Goal: Task Accomplishment & Management: Complete application form

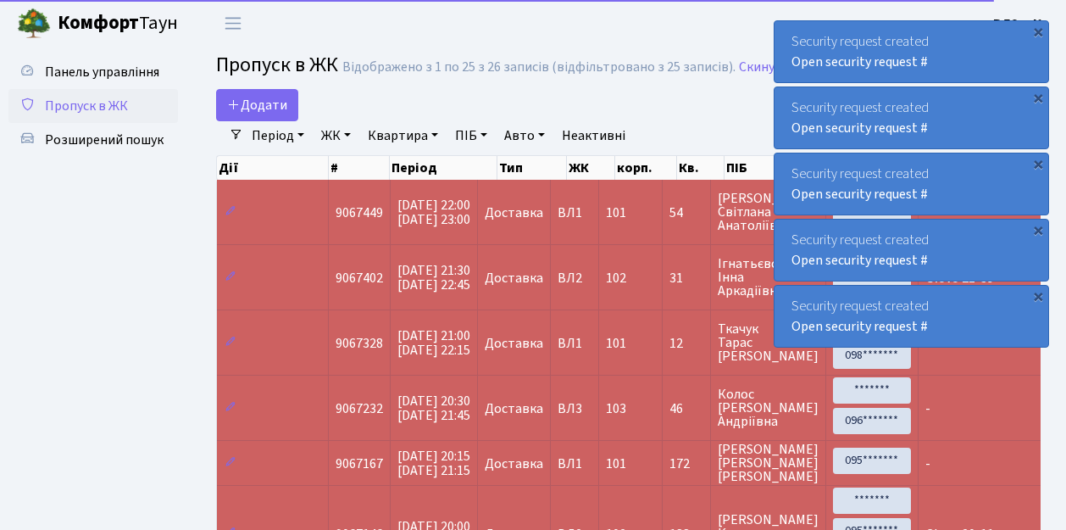
select select "25"
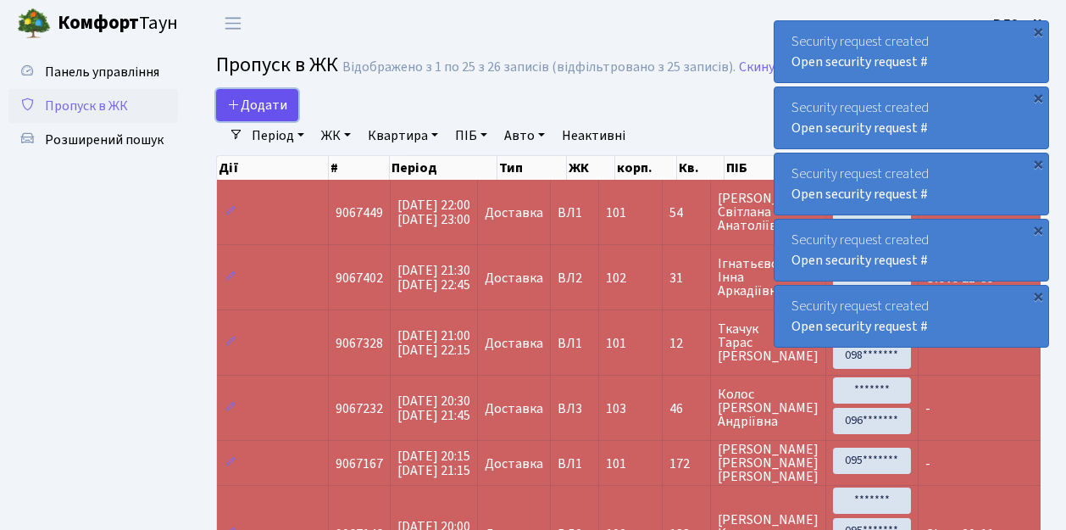
click at [290, 115] on link "Додати" at bounding box center [257, 105] width 82 height 32
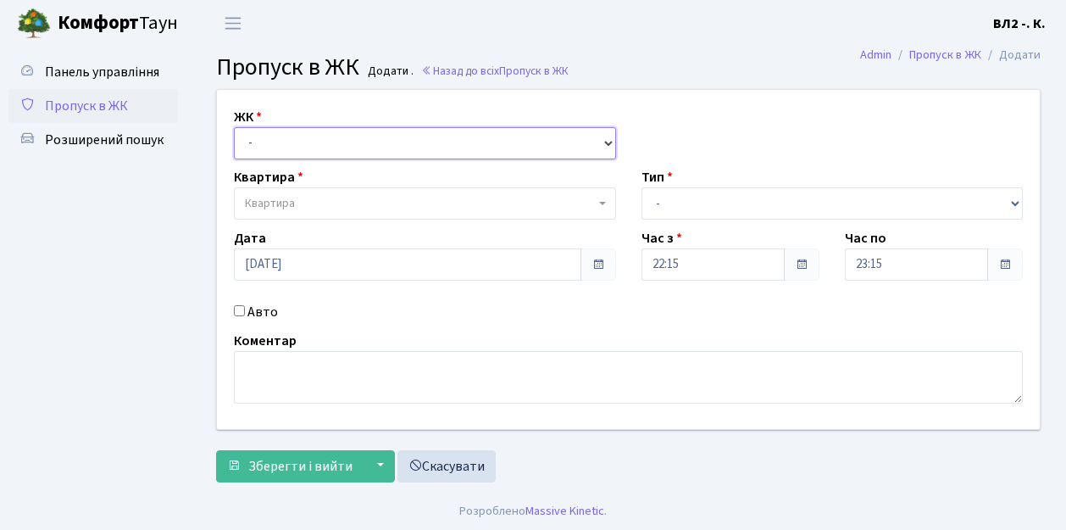
click at [608, 141] on select "- ВЛ1, Ужгородський пров., 4/1 ВЛ2, пр.Голосіївський, 76 ВЛ3, пр.Голосіївський,…" at bounding box center [425, 143] width 382 height 32
select select "317"
click at [234, 127] on select "- ВЛ1, Ужгородський пров., 4/1 ВЛ2, пр.Голосіївський, 76 ВЛ3, пр.Голосіївський,…" at bounding box center [425, 143] width 382 height 32
select select
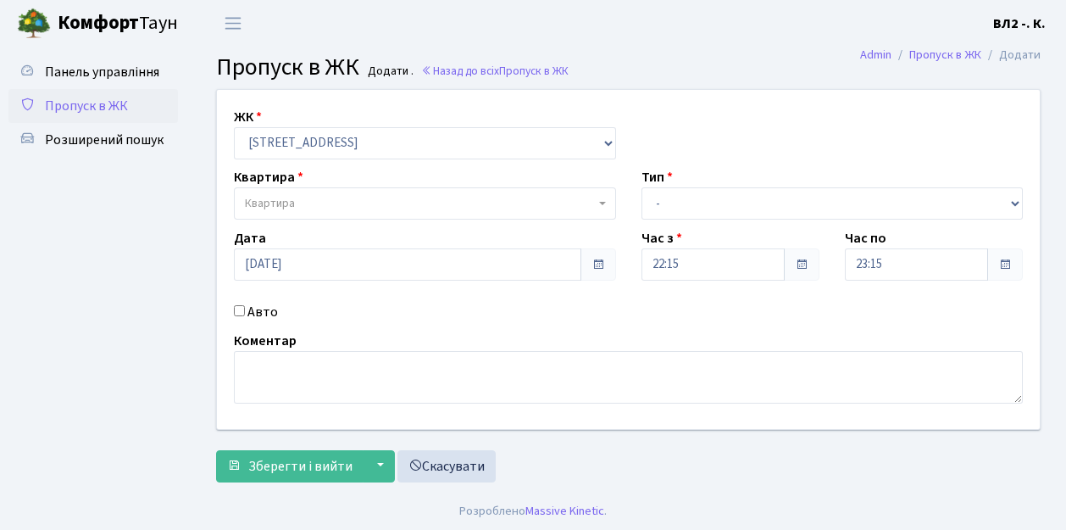
click at [609, 198] on span "Квартира" at bounding box center [425, 203] width 382 height 32
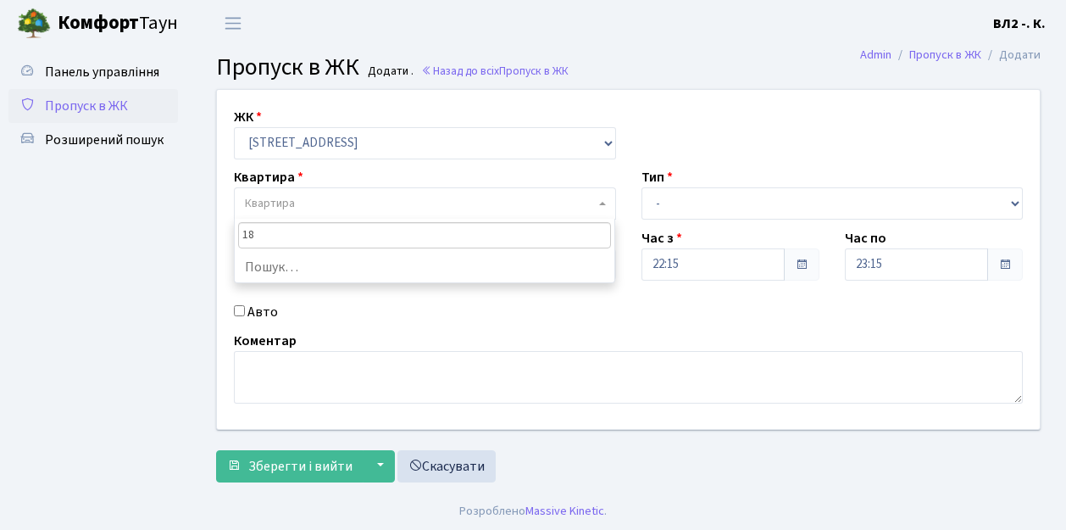
type input "188"
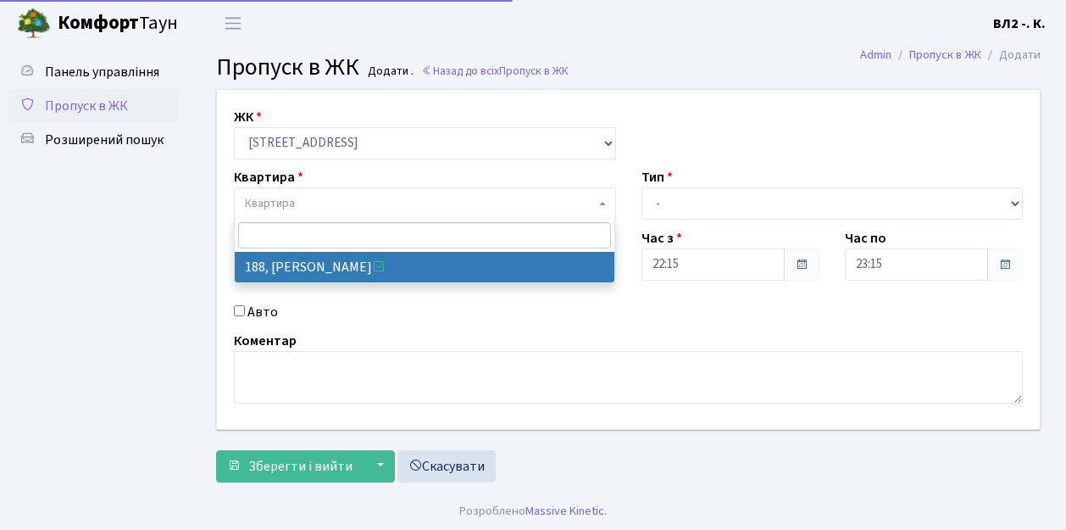
select select "40000"
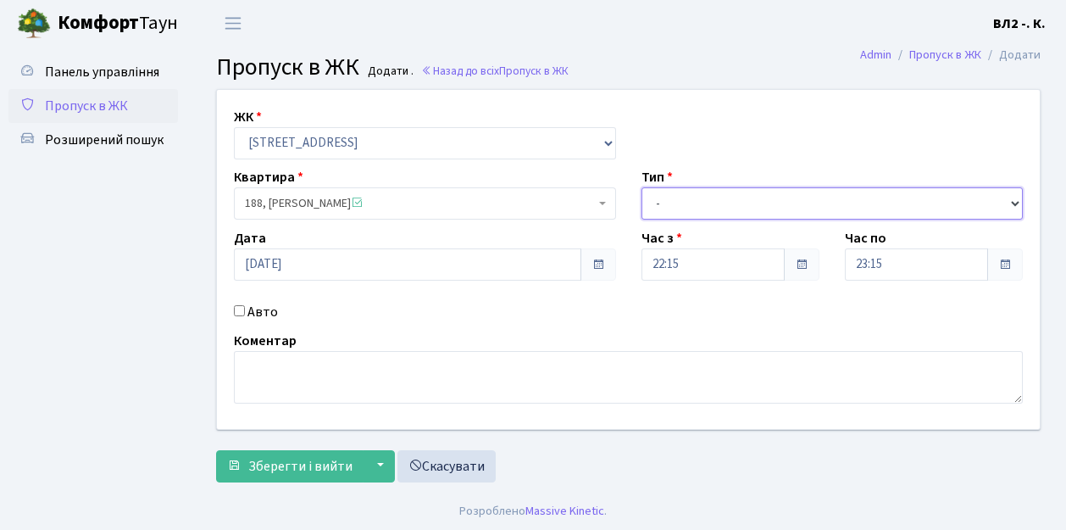
drag, startPoint x: 1012, startPoint y: 198, endPoint x: 981, endPoint y: 194, distance: 30.8
click at [1012, 198] on select "- Доставка Таксі Гості Сервіс" at bounding box center [832, 203] width 382 height 32
select select "1"
click at [641, 187] on select "- Доставка Таксі Гості Сервіс" at bounding box center [832, 203] width 382 height 32
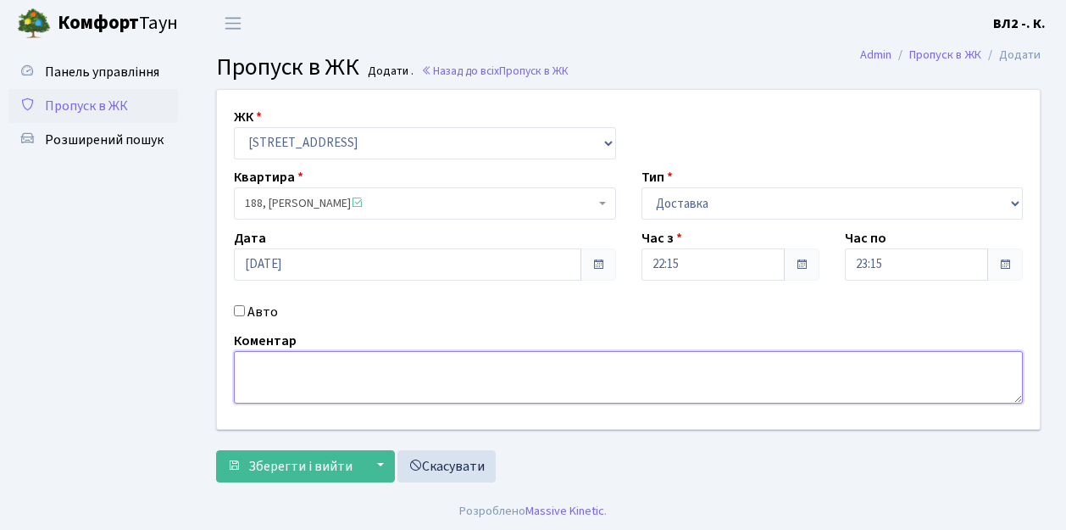
drag, startPoint x: 244, startPoint y: 364, endPoint x: 564, endPoint y: 346, distance: 320.8
click at [259, 358] on textarea at bounding box center [628, 377] width 789 height 53
type textarea "Glovo 22-20"
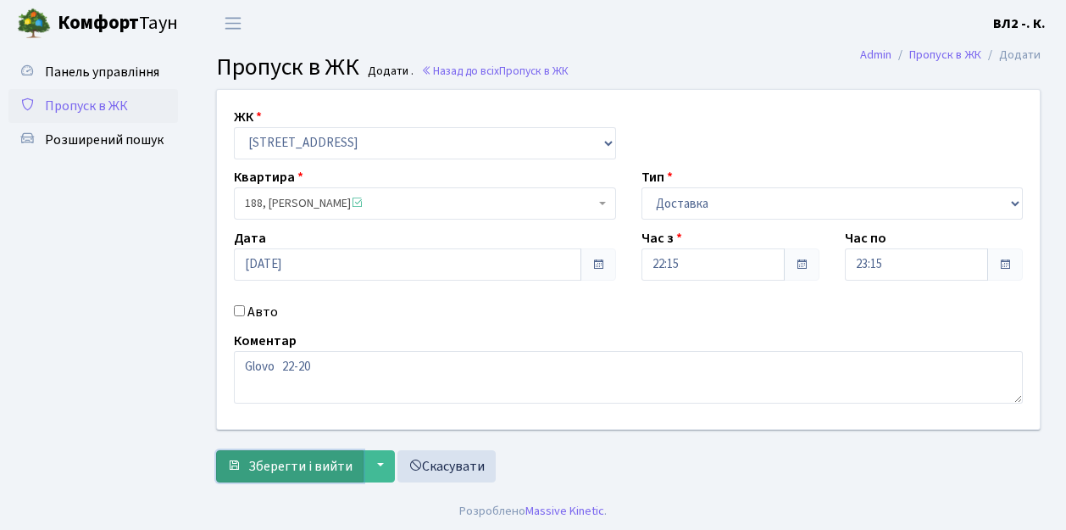
click at [263, 469] on span "Зберегти і вийти" at bounding box center [300, 466] width 104 height 19
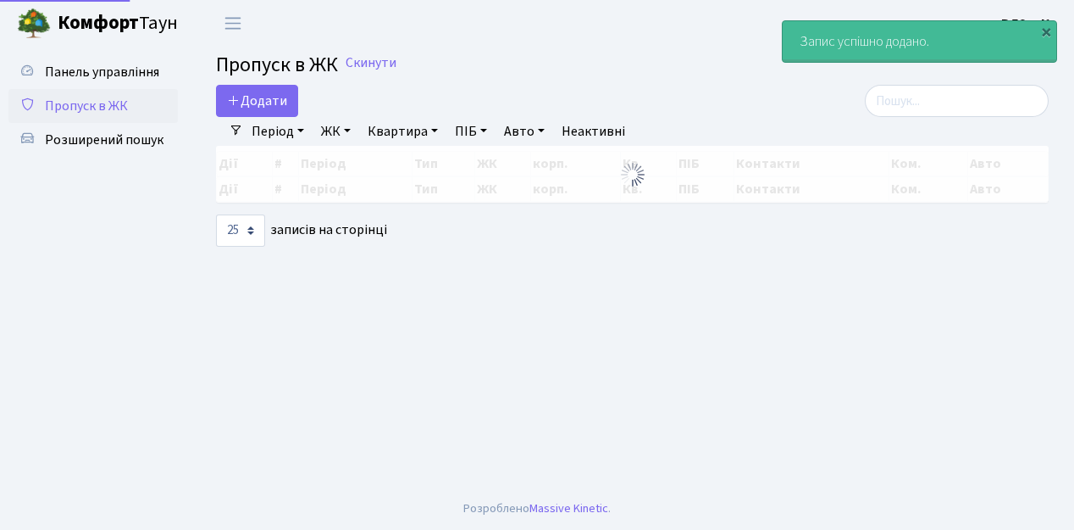
select select "25"
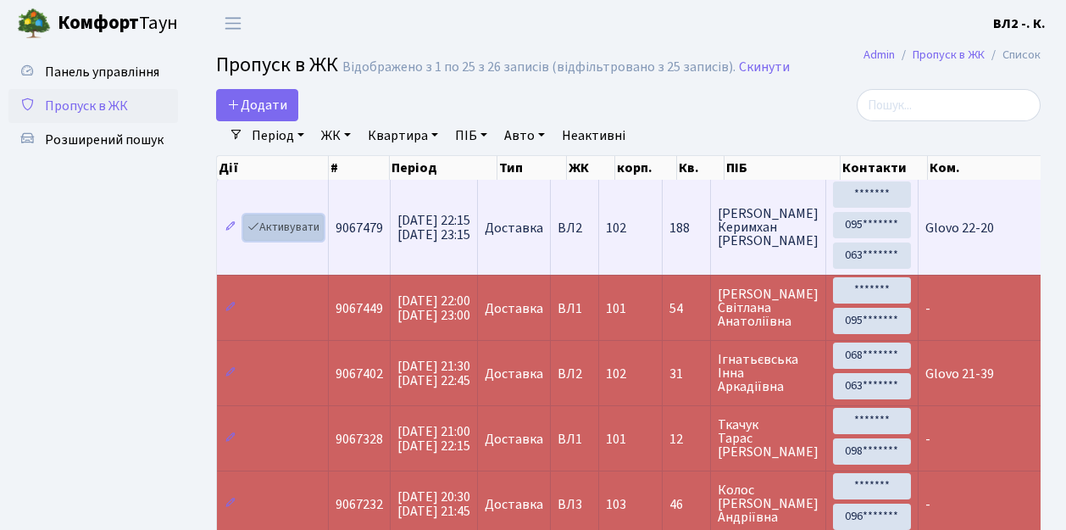
click at [320, 237] on link "Активувати" at bounding box center [283, 227] width 80 height 26
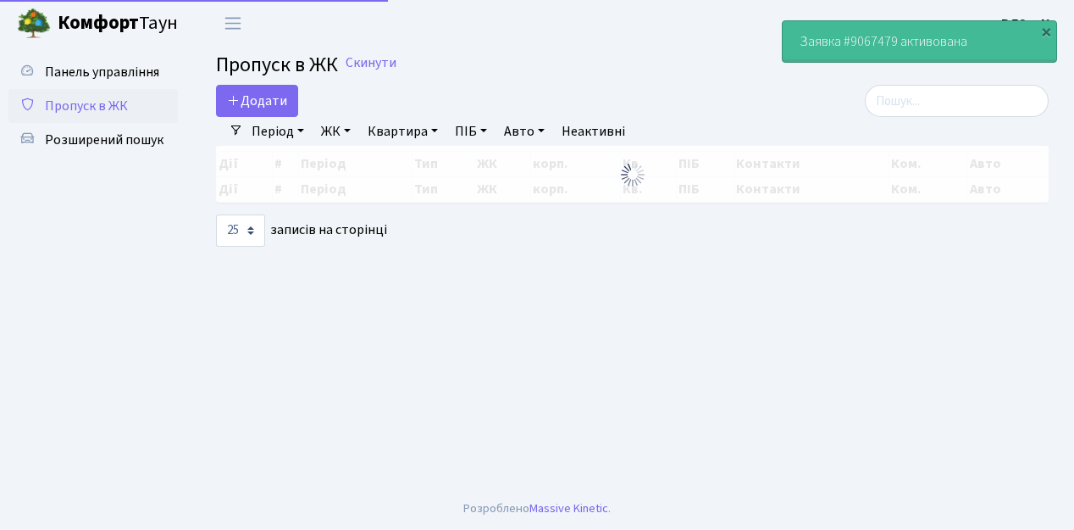
select select "25"
